Goal: Task Accomplishment & Management: Use online tool/utility

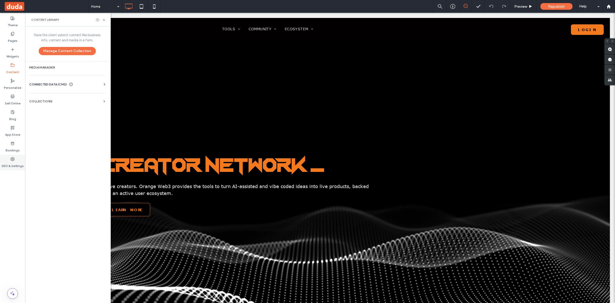
click at [11, 163] on label "SEO & Settings" at bounding box center [13, 164] width 22 height 7
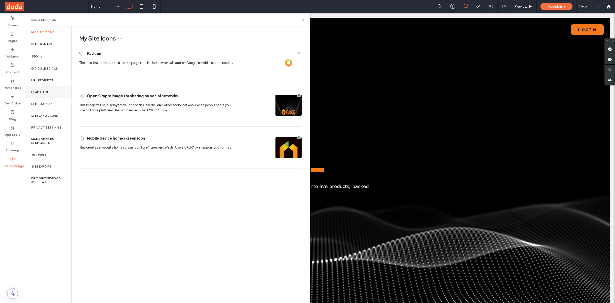
click at [46, 94] on div "Head HTML" at bounding box center [48, 92] width 46 height 12
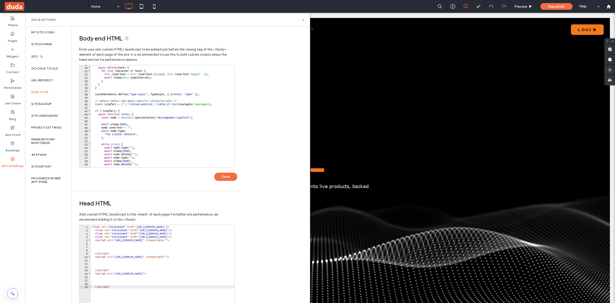
scroll to position [192, 0]
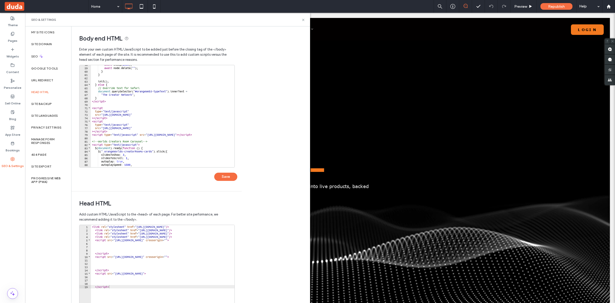
type textarea "**********"
click at [188, 94] on div "await sleep ( 2000 ) ; await node . delete ( "" ) ; } } init ( ) ; } else { // …" at bounding box center [209, 115] width 236 height 104
type input "***"
click at [201, 236] on div "< link rel = "stylesheet" href = "[URL][DOMAIN_NAME]" /> < link rel = "styleshe…" at bounding box center [192, 277] width 202 height 104
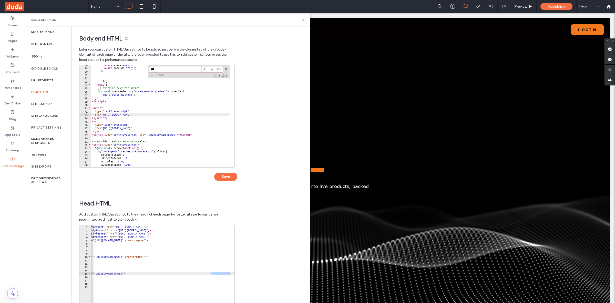
scroll to position [0, 25]
click at [233, 273] on div "< link rel = "stylesheet" href = "[URL][DOMAIN_NAME]" /> < link rel = "styleshe…" at bounding box center [167, 277] width 202 height 104
type textarea "**********"
click at [216, 276] on div "< link rel = "stylesheet" href = "[URL][DOMAIN_NAME]" /> < link rel = "styleshe…" at bounding box center [192, 277] width 202 height 104
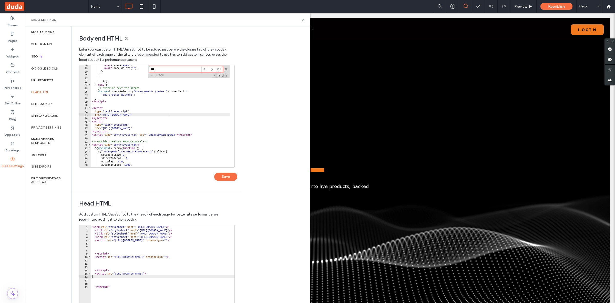
scroll to position [0, 25]
drag, startPoint x: 225, startPoint y: 275, endPoint x: 240, endPoint y: 272, distance: 15.1
click at [240, 272] on div "Head HTML Add custom HTML/JavaScript to the <head> of each page. For better sit…" at bounding box center [157, 270] width 170 height 159
click at [215, 273] on div "< link rel = "stylesheet" href = "[URL][DOMAIN_NAME]" /> < link rel = "styleshe…" at bounding box center [167, 277] width 202 height 104
type textarea "**********"
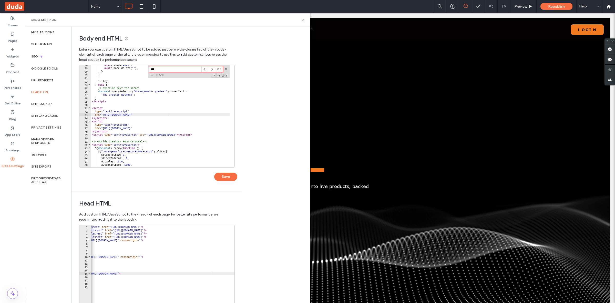
scroll to position [0, 12]
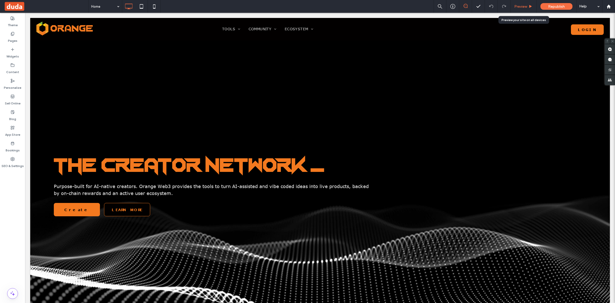
click at [522, 8] on div "Preview" at bounding box center [524, 6] width 26 height 13
click at [527, 5] on span "Preview" at bounding box center [520, 6] width 13 height 4
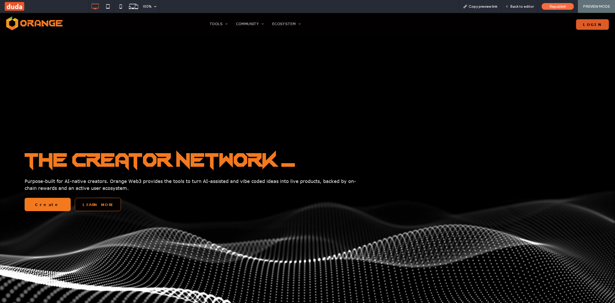
click at [591, 23] on button "Login" at bounding box center [592, 24] width 33 height 11
click at [519, 5] on span "Back to editor" at bounding box center [522, 6] width 24 height 4
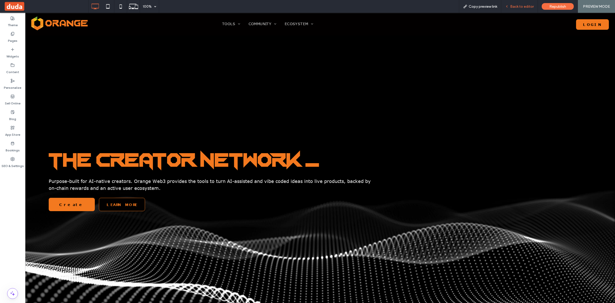
click at [512, 8] on div "Back to editor" at bounding box center [519, 6] width 37 height 13
click at [514, 5] on span "Back to editor" at bounding box center [522, 6] width 24 height 4
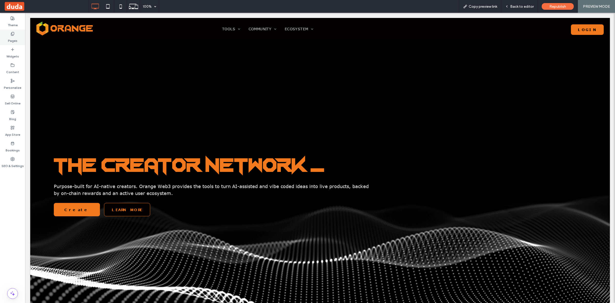
click at [12, 32] on icon at bounding box center [13, 34] width 4 height 4
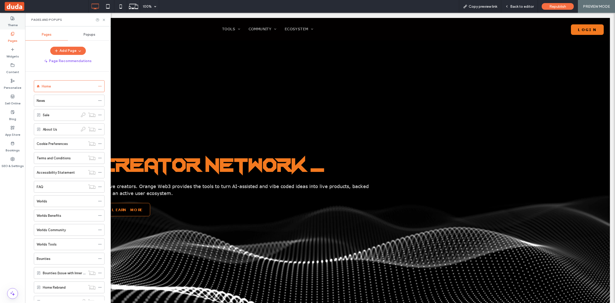
click at [16, 23] on label "Theme" at bounding box center [13, 23] width 10 height 7
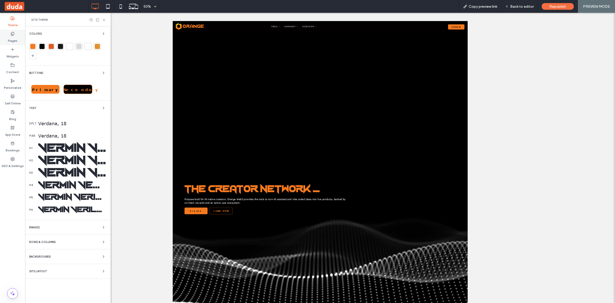
click at [12, 35] on icon at bounding box center [13, 34] width 4 height 4
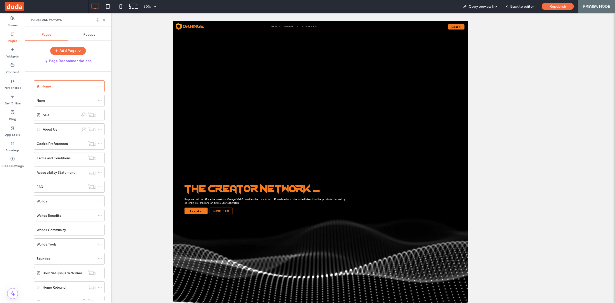
click at [149, 29] on div at bounding box center [320, 158] width 590 height 290
click at [156, 8] on span "50%" at bounding box center [149, 6] width 19 height 13
click at [129, 7] on icon at bounding box center [134, 7] width 10 height 10
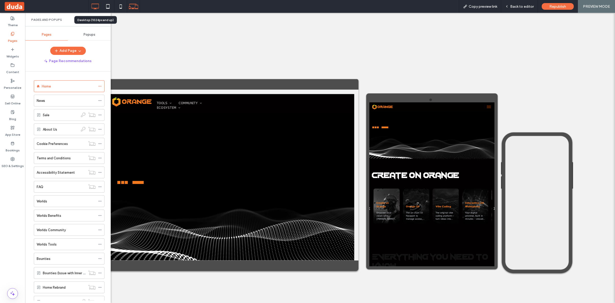
click at [98, 6] on icon at bounding box center [95, 6] width 10 height 10
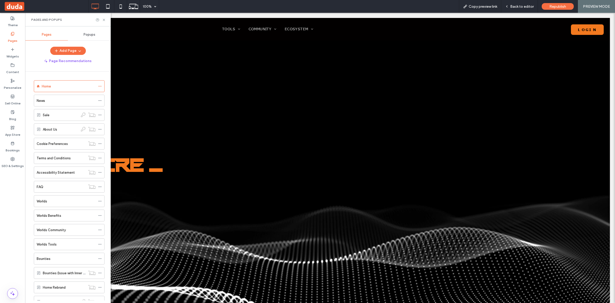
click at [281, 5] on div "100% Copy preview link Back to editor Republish PREVIEW MODE" at bounding box center [351, 6] width 527 height 13
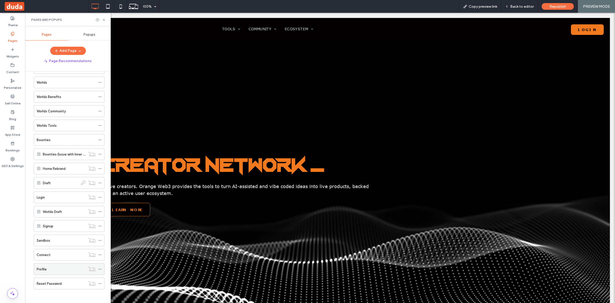
scroll to position [123, 0]
click at [52, 190] on div "Login" at bounding box center [61, 195] width 49 height 11
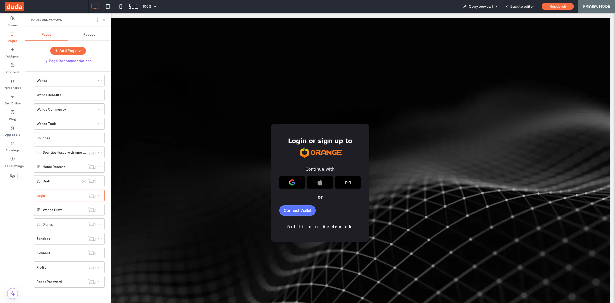
click at [103, 18] on icon at bounding box center [104, 20] width 4 height 4
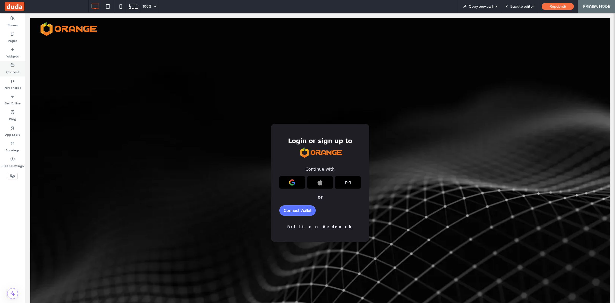
click at [13, 64] on icon at bounding box center [13, 65] width 4 height 4
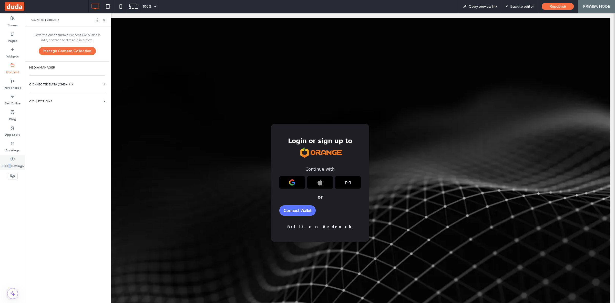
click at [10, 164] on label "SEO & Settings" at bounding box center [13, 164] width 22 height 7
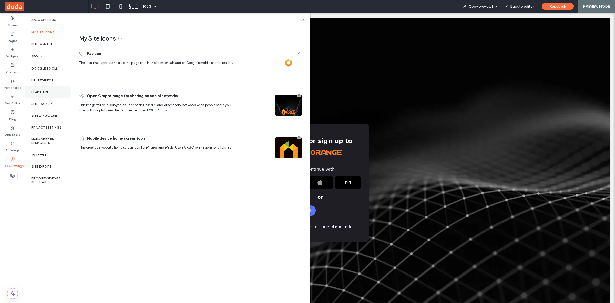
click at [45, 90] on div "Head HTML" at bounding box center [48, 92] width 46 height 12
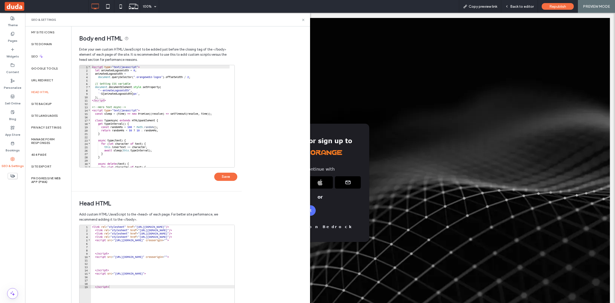
scroll to position [48, 0]
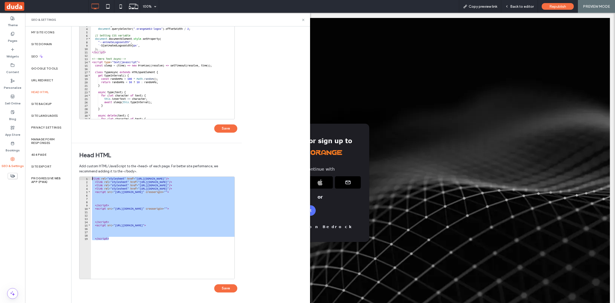
drag, startPoint x: 166, startPoint y: 255, endPoint x: 7, endPoint y: 155, distance: 187.3
click at [7, 155] on div "Theme Pages Widgets Content Personalize Sell Online Blog App Store Bookings SEO…" at bounding box center [12, 158] width 25 height 290
type textarea "**********"
click at [352, 11] on div "100% Copy preview link Back to editor Republish PREVIEW MODE" at bounding box center [351, 6] width 527 height 13
click at [304, 18] on icon at bounding box center [303, 20] width 4 height 4
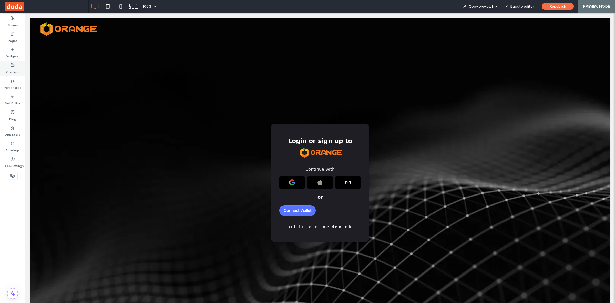
click at [15, 67] on label "Content" at bounding box center [12, 70] width 13 height 7
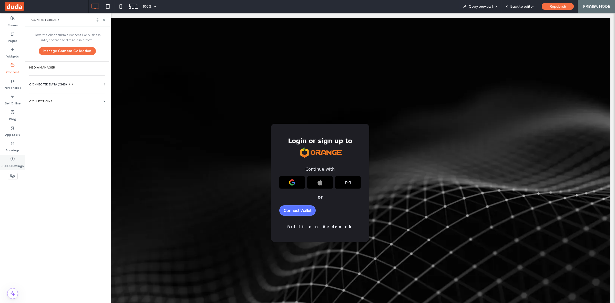
click at [11, 158] on use at bounding box center [13, 159] width 4 height 4
